Goal: Find contact information: Find contact information

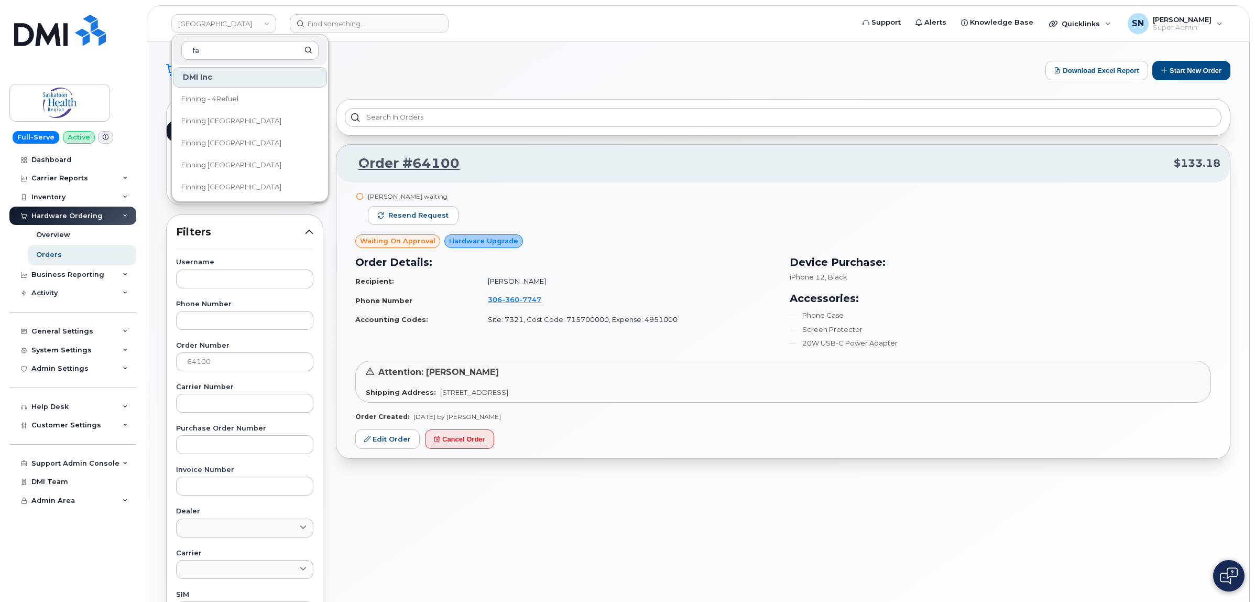
scroll to position [66, 0]
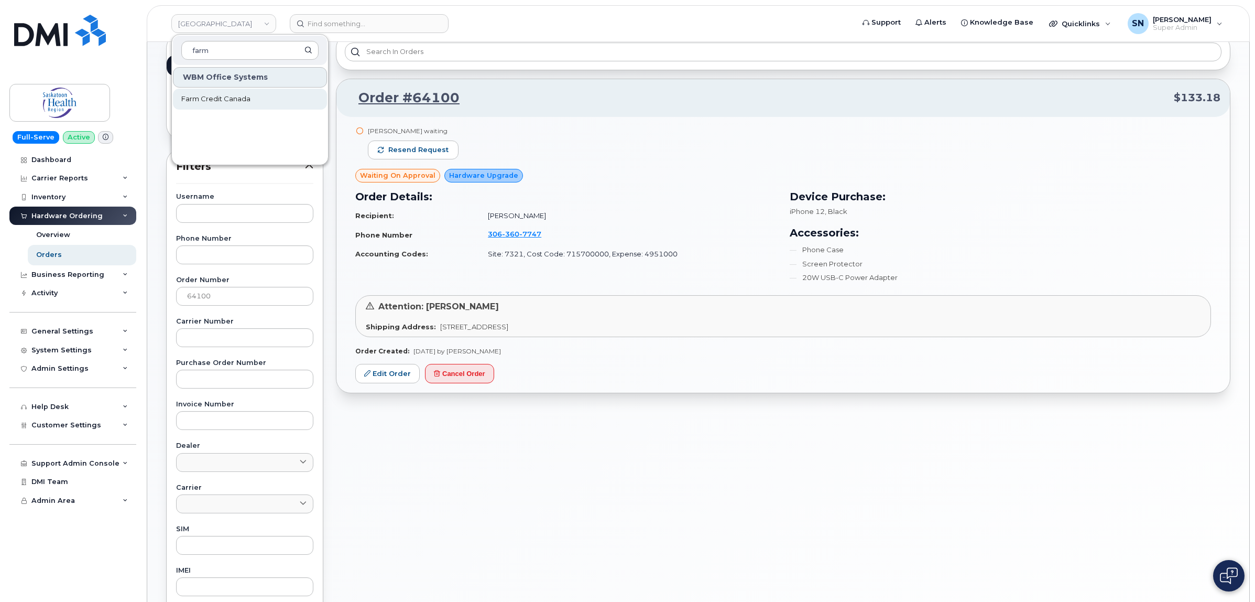
type input "farm"
click at [258, 95] on link "Farm Credit Canada" at bounding box center [250, 99] width 154 height 21
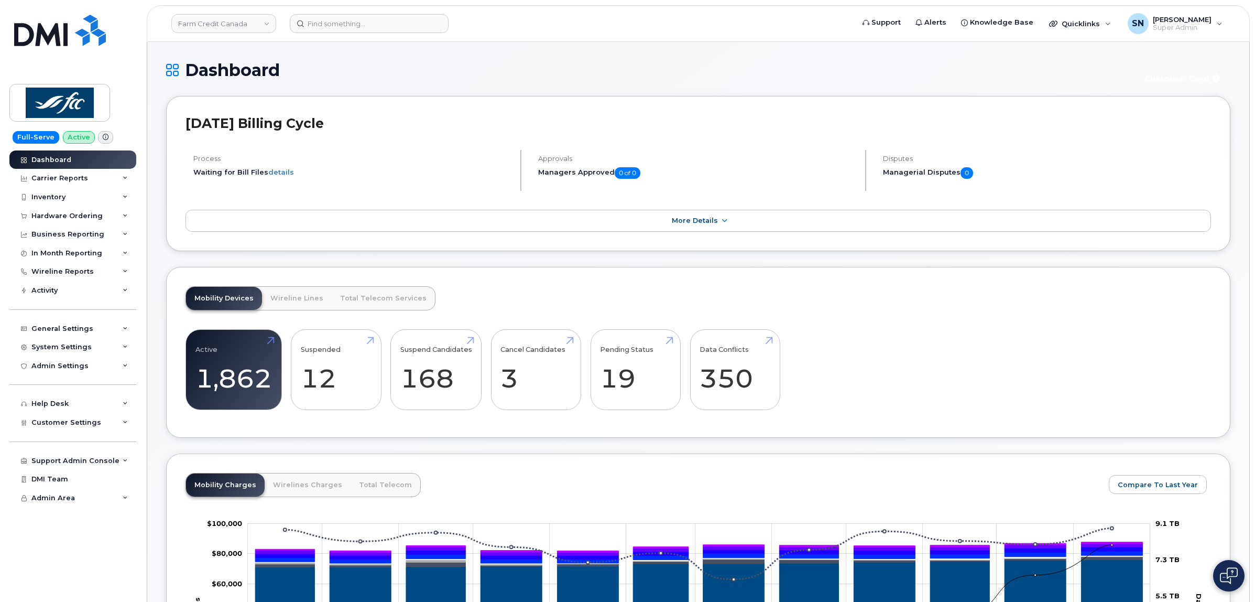
click at [82, 426] on span "Customer Settings" at bounding box center [66, 422] width 70 height 8
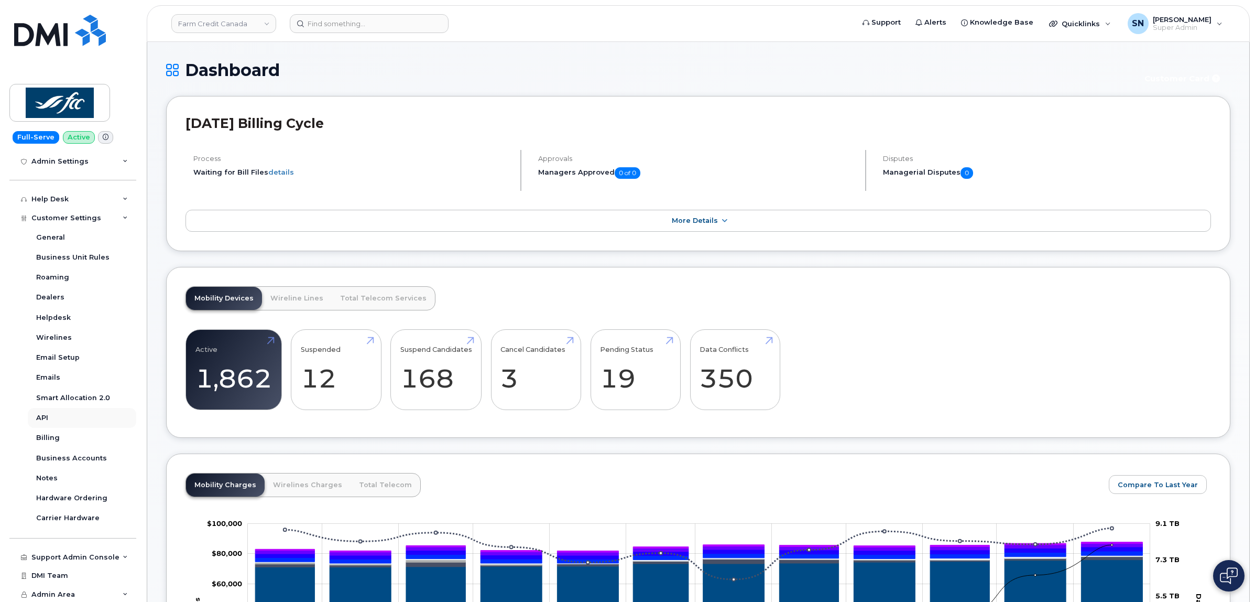
scroll to position [210, 0]
click at [96, 459] on div "Business Accounts" at bounding box center [71, 456] width 71 height 9
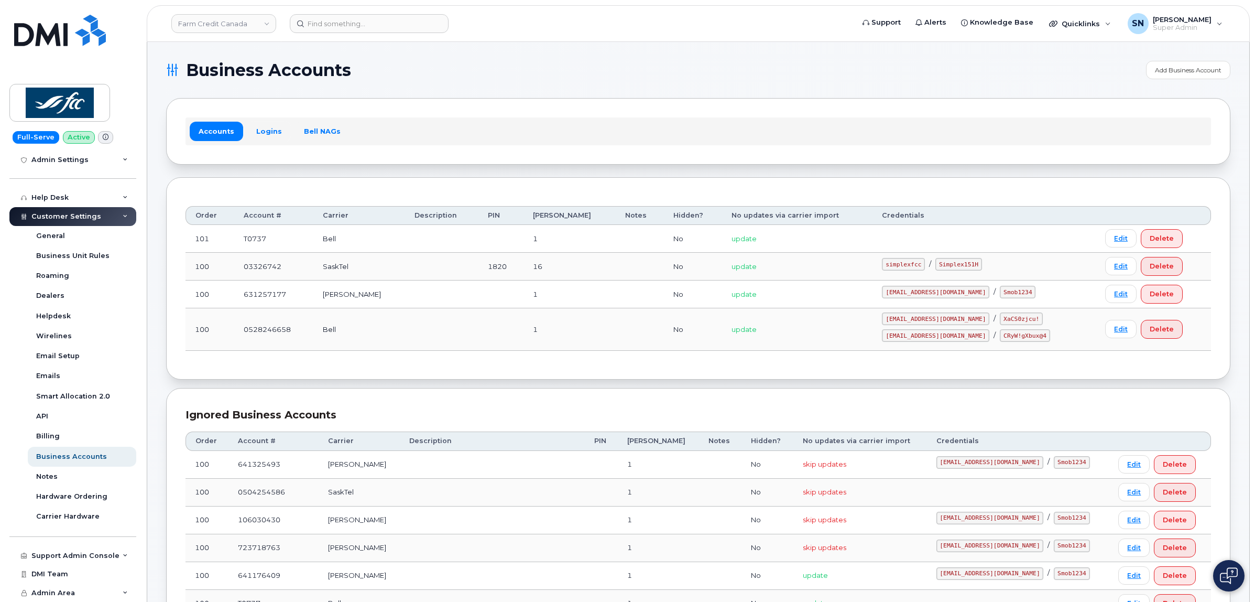
click at [264, 132] on link "Logins" at bounding box center [269, 131] width 44 height 19
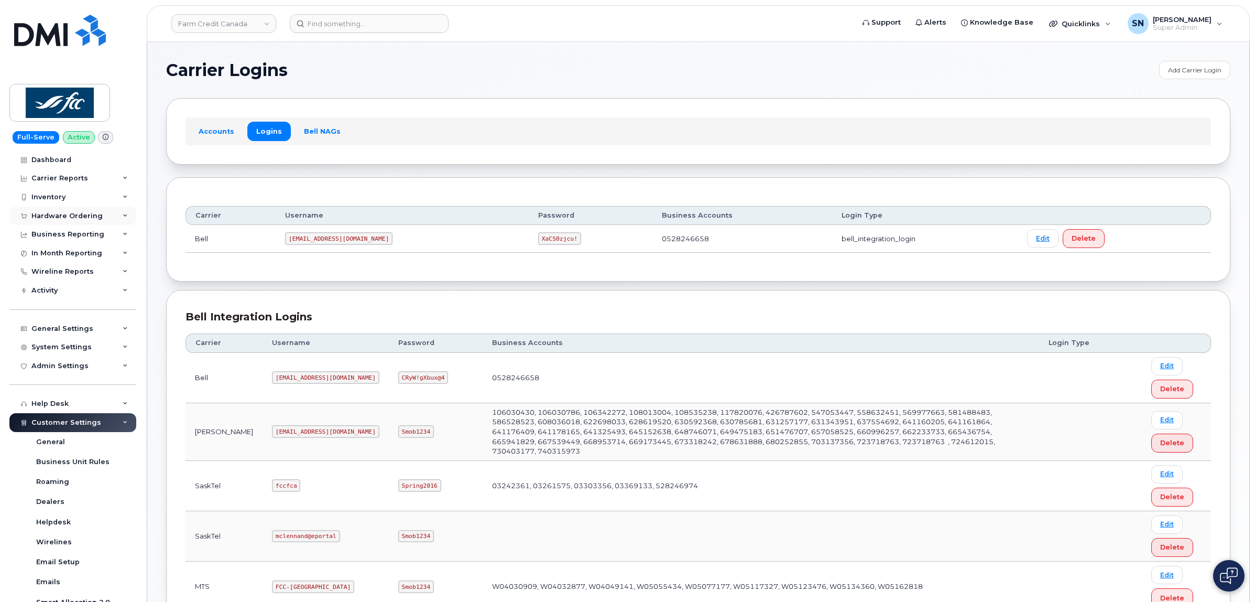
click at [84, 220] on div "Hardware Ordering" at bounding box center [66, 216] width 71 height 8
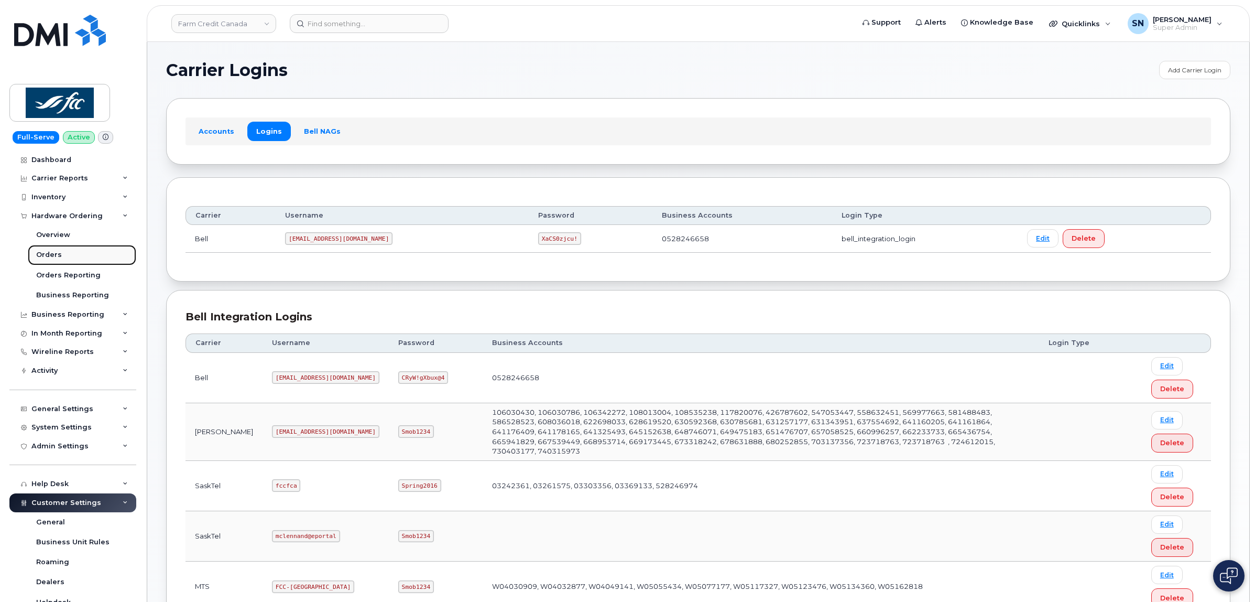
click at [69, 248] on link "Orders" at bounding box center [82, 255] width 109 height 20
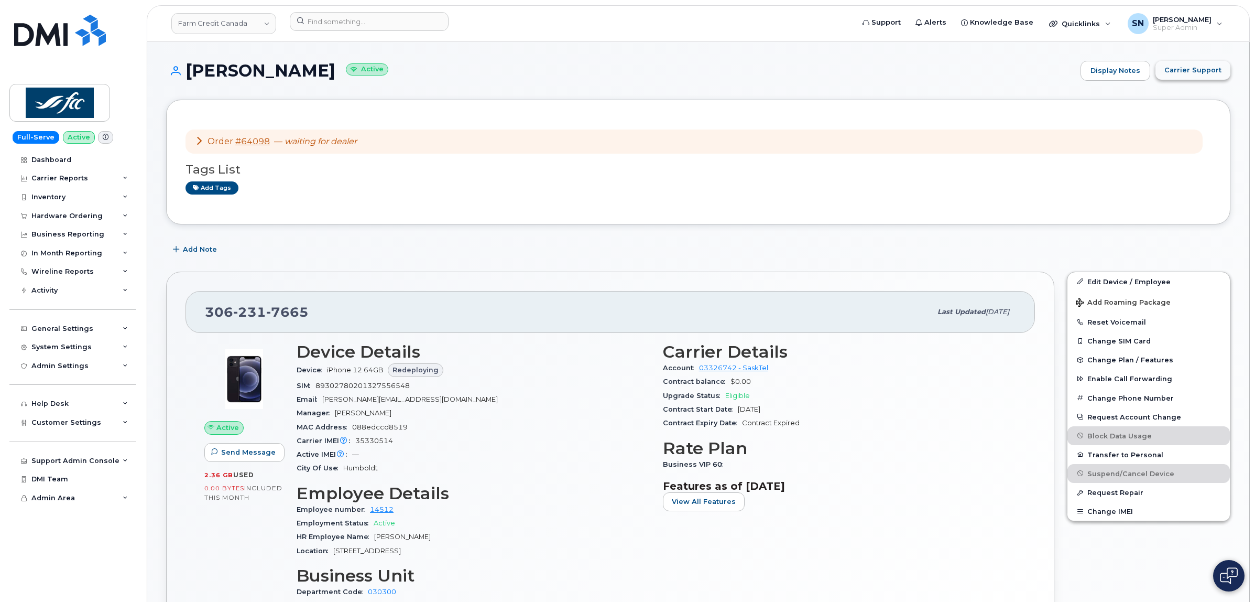
click at [1196, 73] on span "Carrier Support" at bounding box center [1193, 70] width 57 height 10
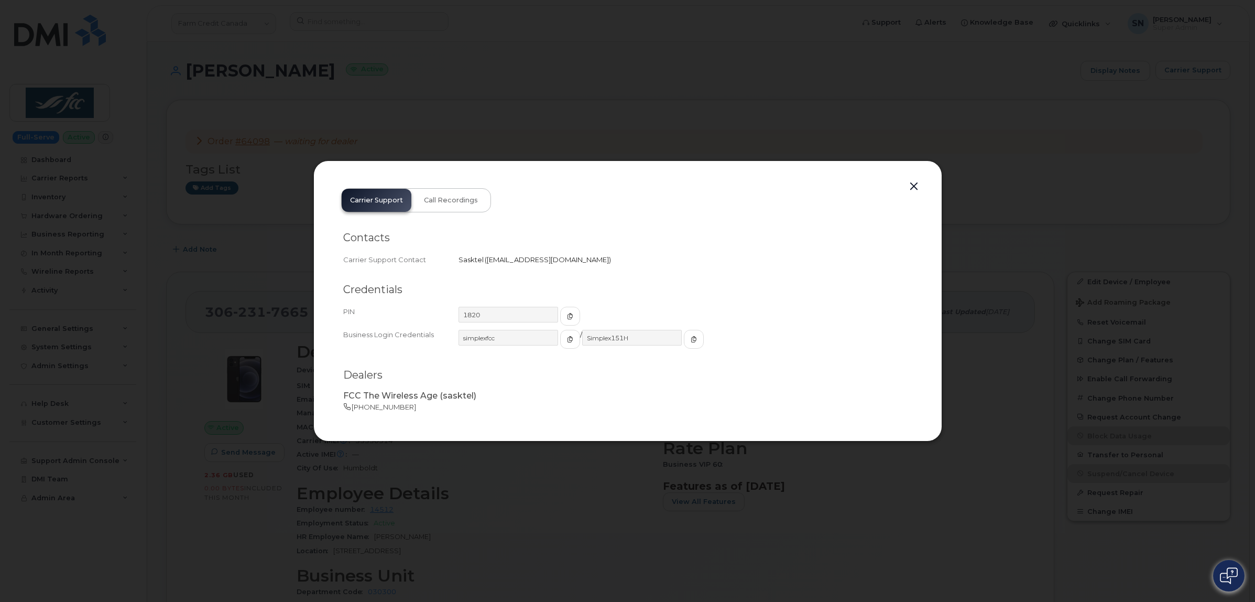
drag, startPoint x: 486, startPoint y: 261, endPoint x: 590, endPoint y: 265, distance: 103.9
click at [590, 265] on div "Carrier Support Contact Sasktel   business.wireless@sasktel.com" at bounding box center [627, 260] width 569 height 14
copy span "business.wireless@sasktel.com"
click at [916, 185] on button "button" at bounding box center [914, 186] width 16 height 15
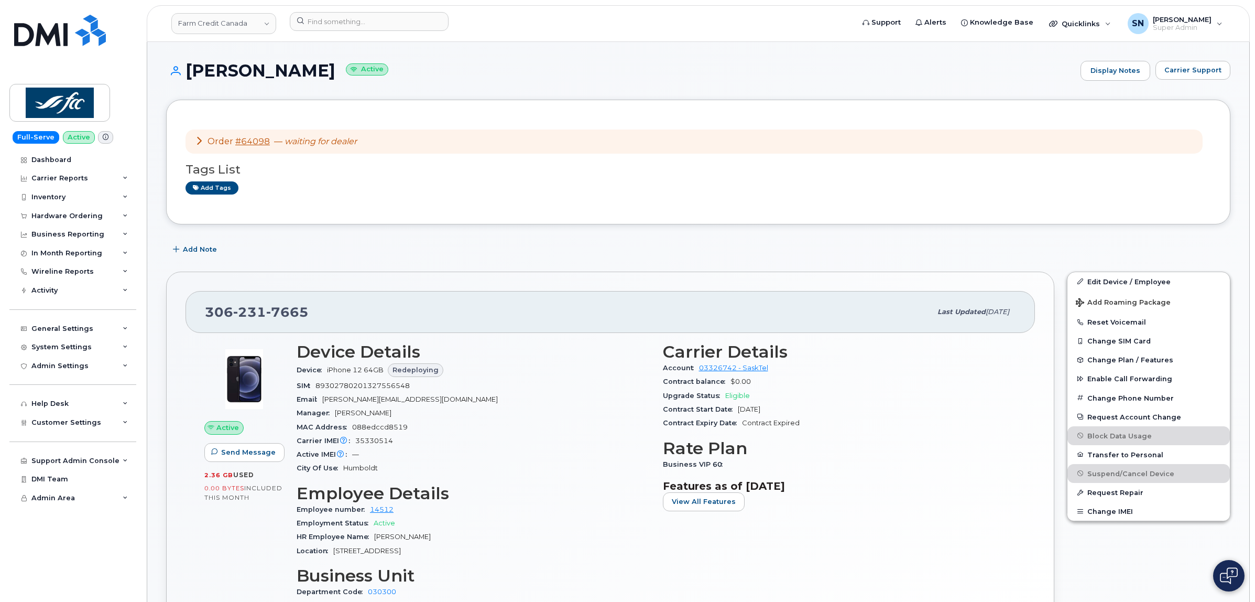
drag, startPoint x: 448, startPoint y: 232, endPoint x: 434, endPoint y: 222, distance: 17.6
